Goal: Book appointment/travel/reservation

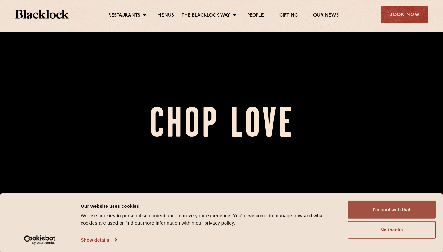
click at [407, 216] on button "I'm cool with that" at bounding box center [392, 210] width 88 height 18
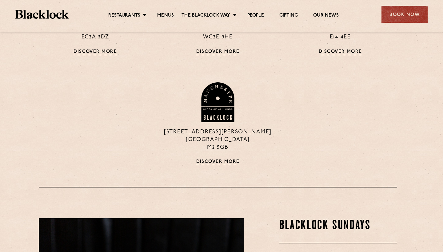
scroll to position [584, 4]
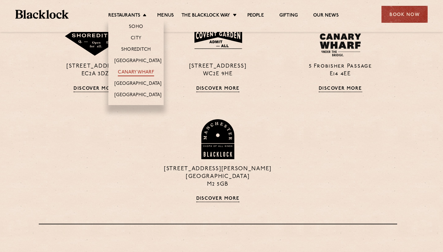
click at [140, 73] on link "Canary Wharf" at bounding box center [136, 73] width 36 height 7
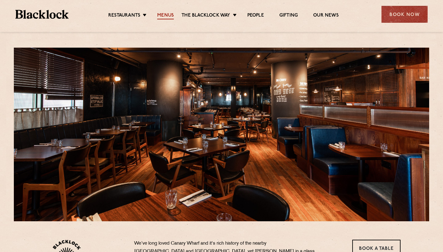
click at [169, 15] on link "Menus" at bounding box center [165, 16] width 17 height 7
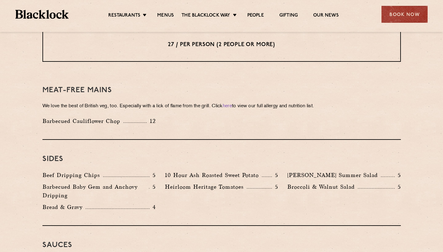
scroll to position [924, 0]
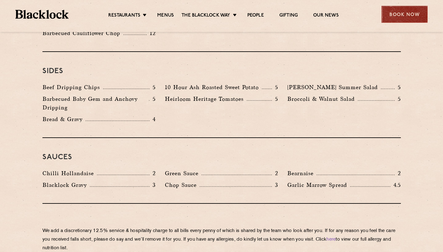
click at [411, 14] on div "Book Now" at bounding box center [404, 14] width 46 height 17
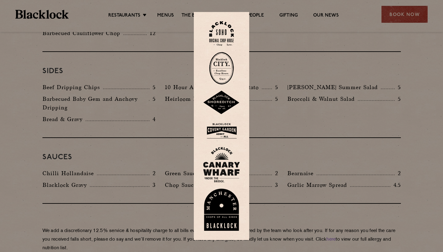
click at [220, 171] on img at bounding box center [221, 165] width 37 height 36
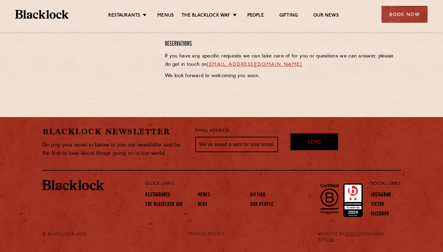
scroll to position [341, 0]
